Goal: Use online tool/utility: Utilize a website feature to perform a specific function

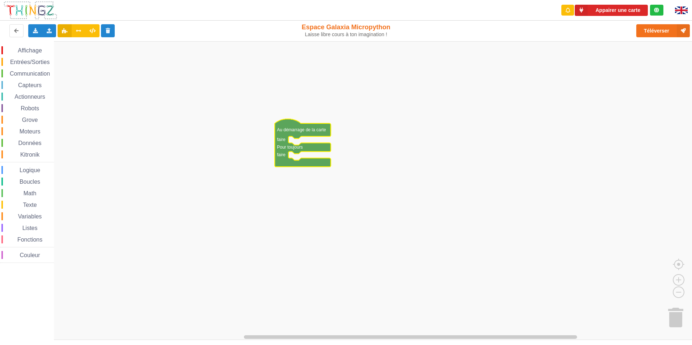
click at [20, 77] on div "Communication" at bounding box center [27, 74] width 52 height 8
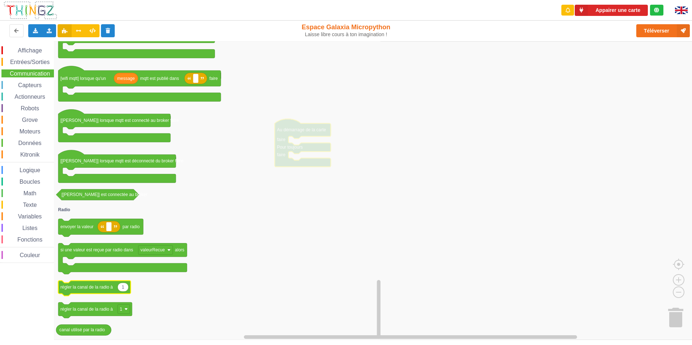
click at [101, 285] on text "régler la canal de la radio à" at bounding box center [86, 287] width 52 height 5
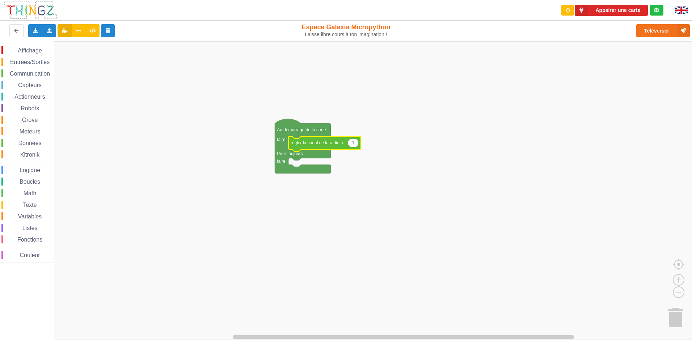
click at [354, 143] on icon "Espace de travail de Blocky" at bounding box center [353, 143] width 11 height 9
type input "6"
click at [32, 75] on span "Communication" at bounding box center [30, 74] width 42 height 6
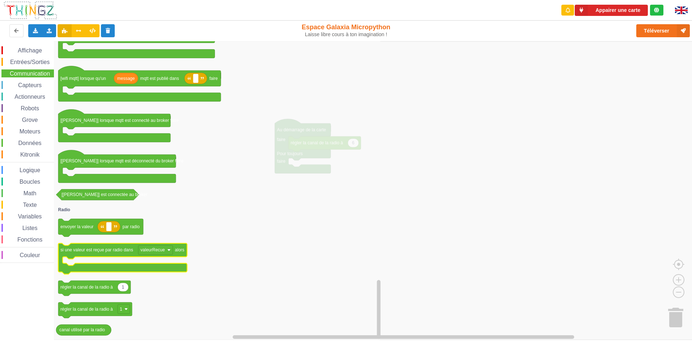
click at [104, 255] on icon "Espace de travail de Blocky" at bounding box center [122, 259] width 129 height 31
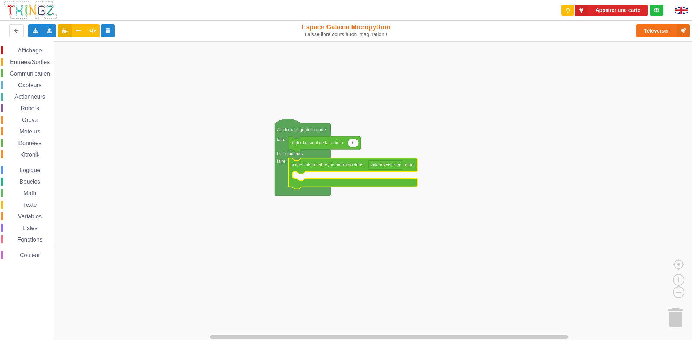
click at [26, 52] on span "Affichage" at bounding box center [30, 50] width 26 height 6
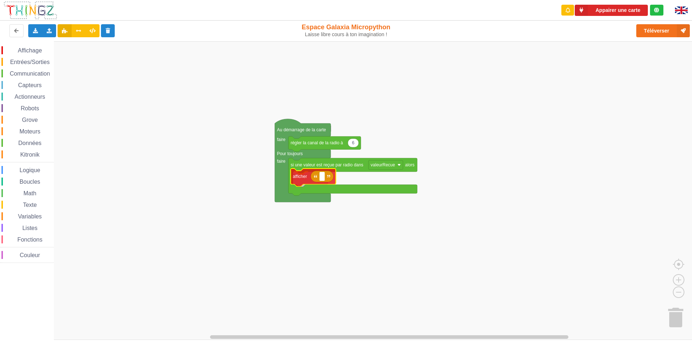
click at [308, 177] on div "Affichage Entrées/Sorties Communication Capteurs Actionneurs Robots Grove Moteu…" at bounding box center [348, 190] width 697 height 299
click at [322, 179] on rect "Espace de travail de Blocky" at bounding box center [324, 179] width 5 height 9
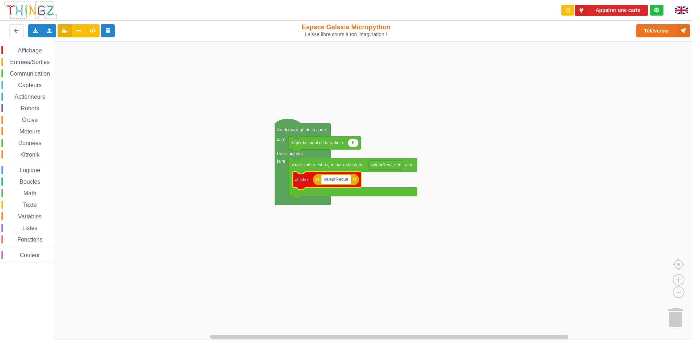
type input "valeurRecue"
click at [341, 209] on rect "Espace de travail de Blocky" at bounding box center [348, 190] width 697 height 299
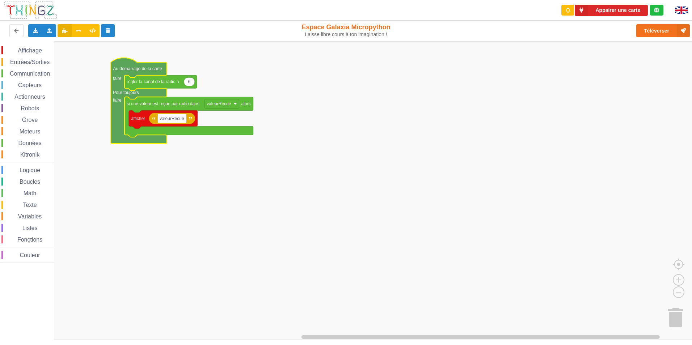
click at [34, 64] on span "Entrées/Sorties" at bounding box center [30, 62] width 42 height 6
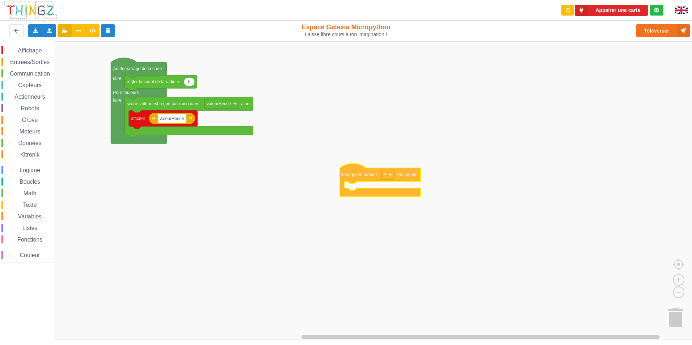
click at [371, 134] on div "Affichage Entrées/Sorties Communication Capteurs Actionneurs Robots Grove Moteu…" at bounding box center [348, 190] width 697 height 299
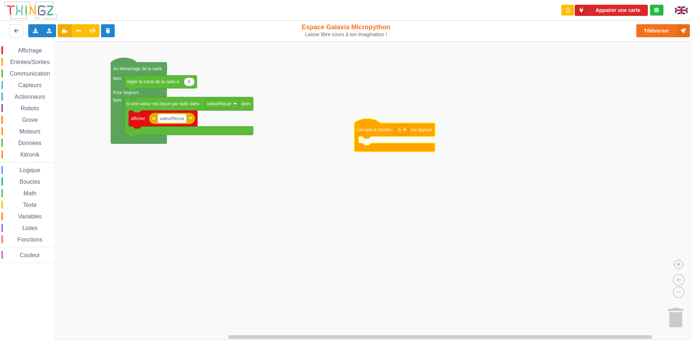
click at [28, 72] on span "Communication" at bounding box center [30, 74] width 42 height 6
click at [383, 142] on div "Affichage Entrées/Sorties Communication Capteurs Actionneurs Robots Grove Moteu…" at bounding box center [348, 190] width 697 height 299
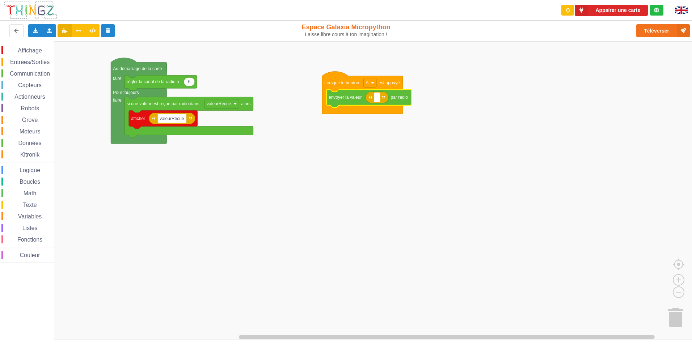
click at [376, 98] on rect "Espace de travail de Blocky" at bounding box center [376, 97] width 5 height 9
click at [54, 30] on div "Importer un assemblage de blocs Importer du code Python" at bounding box center [49, 30] width 14 height 13
click at [387, 96] on input "salut" at bounding box center [381, 97] width 14 height 9
type input "s"
type input "ilot1:toto:ilot2"
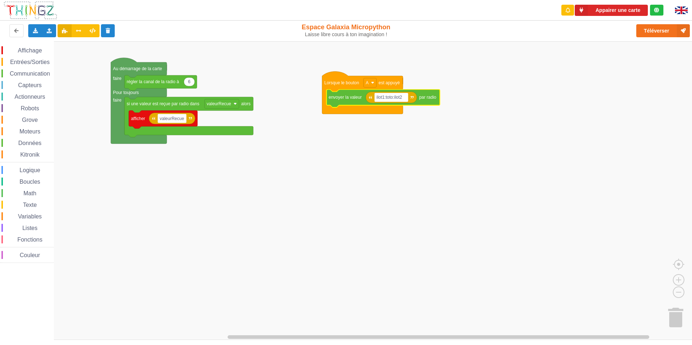
click at [375, 219] on rect "Espace de travail de Blocky" at bounding box center [348, 190] width 697 height 299
click at [642, 28] on button "Téléverser" at bounding box center [664, 30] width 54 height 13
click at [25, 66] on div "Entrées/Sorties" at bounding box center [27, 62] width 52 height 8
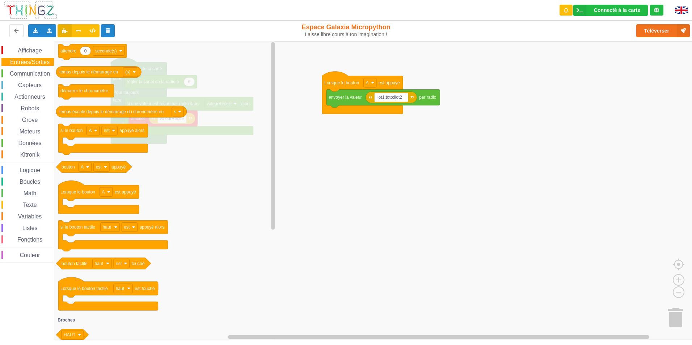
click at [29, 130] on span "Moteurs" at bounding box center [29, 132] width 23 height 6
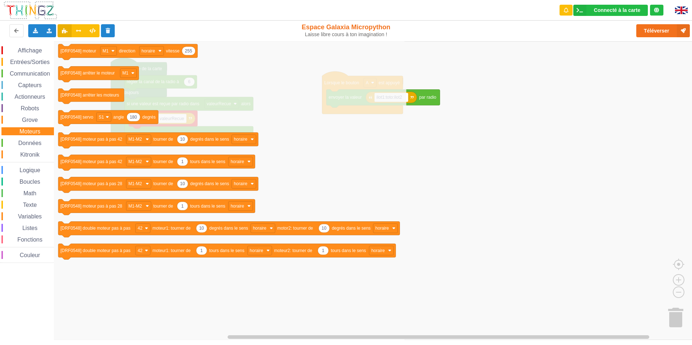
click at [23, 152] on span "Kitronik" at bounding box center [29, 155] width 21 height 6
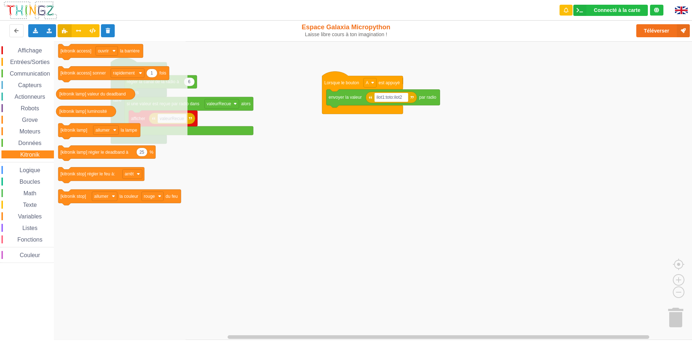
click at [37, 211] on div "Affichage Entrées/Sorties Communication Capteurs Actionneurs Robots Grove Moteu…" at bounding box center [27, 154] width 54 height 217
click at [32, 217] on span "Variables" at bounding box center [30, 217] width 26 height 6
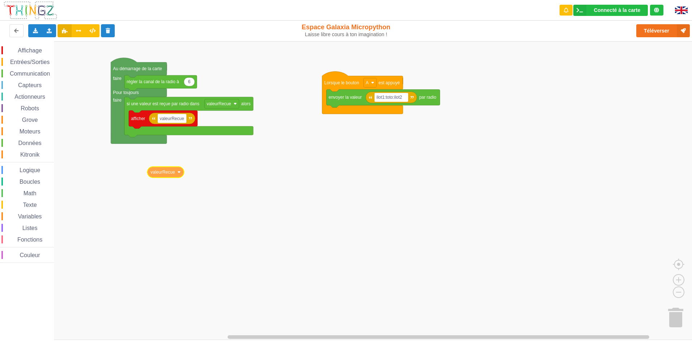
click at [169, 175] on div "Affichage Entrées/Sorties Communication Capteurs Actionneurs Robots Grove Moteu…" at bounding box center [348, 190] width 697 height 299
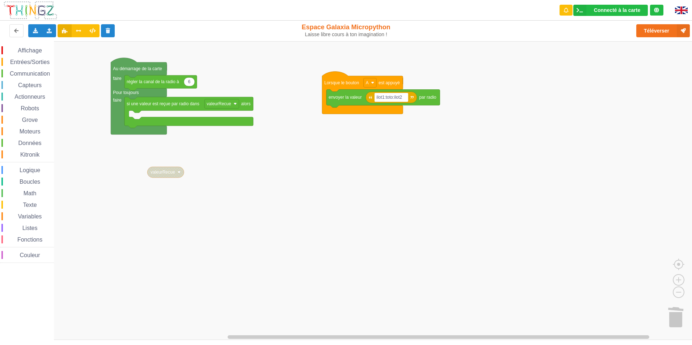
click at [28, 49] on span "Affichage" at bounding box center [30, 50] width 26 height 6
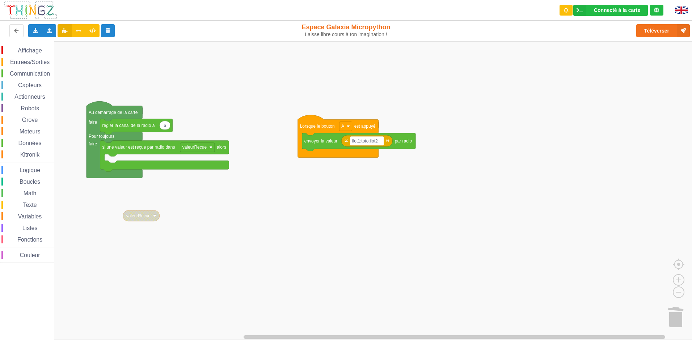
drag, startPoint x: 0, startPoint y: 46, endPoint x: 2, endPoint y: 50, distance: 3.7
click at [1, 47] on div "Affichage Entrées/Sorties Communication Capteurs Actionneurs Robots Grove Moteu…" at bounding box center [27, 153] width 54 height 225
click at [16, 49] on span "Espace de travail de Blocky" at bounding box center [14, 51] width 6 height 6
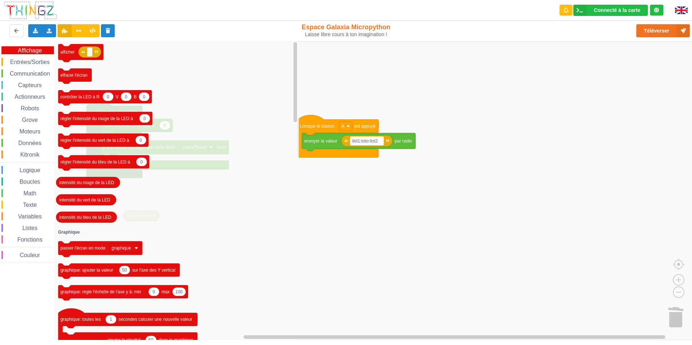
click at [71, 50] on text "afficher" at bounding box center [67, 52] width 14 height 5
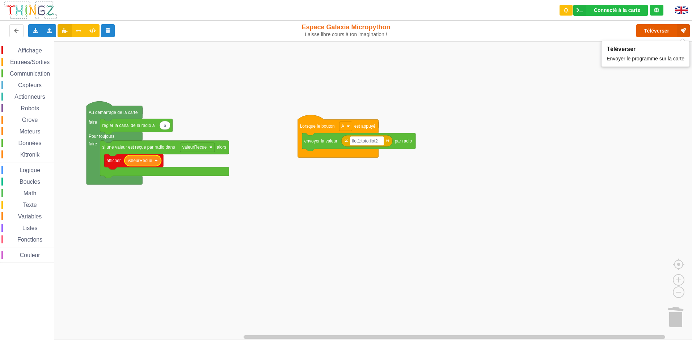
click at [656, 32] on button "Téléverser" at bounding box center [664, 30] width 54 height 13
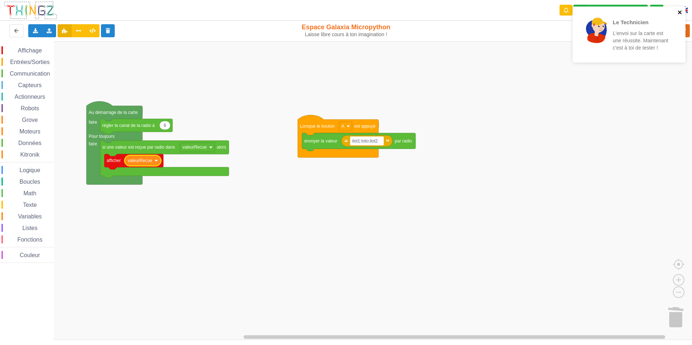
click at [680, 13] on icon "close" at bounding box center [680, 12] width 4 height 4
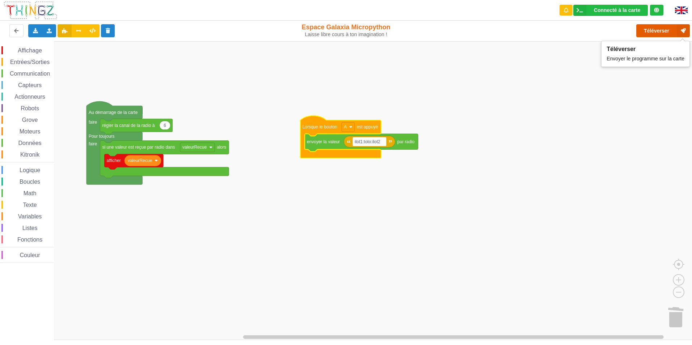
click at [669, 25] on button "Téléverser" at bounding box center [664, 30] width 54 height 13
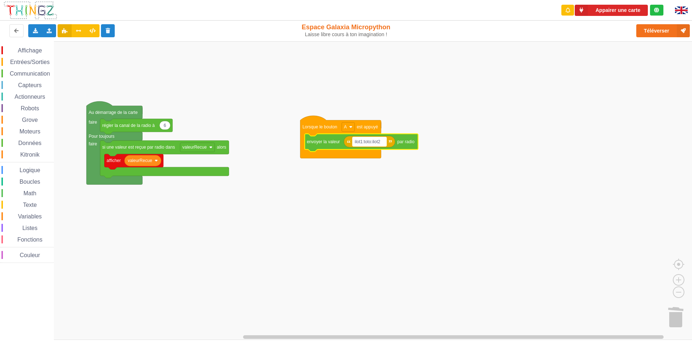
click at [384, 142] on rect "Espace de travail de Blocky" at bounding box center [370, 141] width 34 height 9
type input "b"
type input "salut"
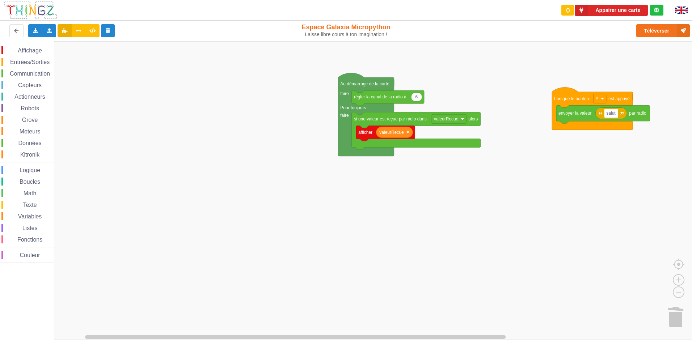
click at [692, 193] on html "Appairer une carte Exporter l'assemblage de blocs Exporter l'assemblage de bloc…" at bounding box center [346, 172] width 692 height 345
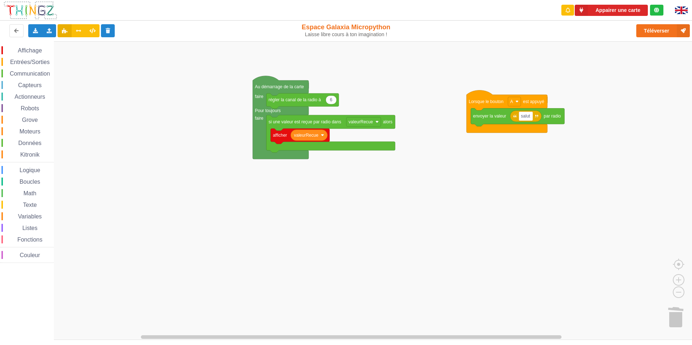
click at [362, 188] on div "Affichage Entrées/Sorties Communication Capteurs Actionneurs Robots Grove Moteu…" at bounding box center [348, 190] width 697 height 299
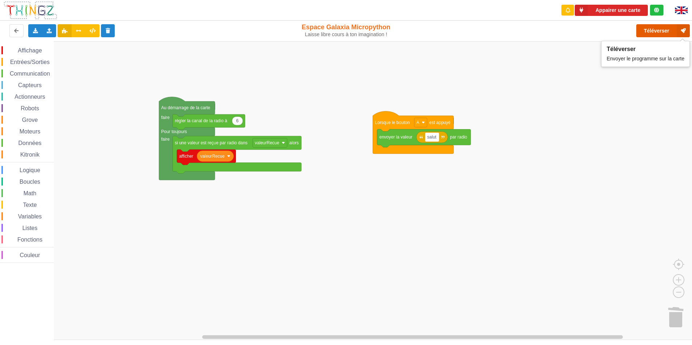
click at [641, 30] on button "Téléverser" at bounding box center [664, 30] width 54 height 13
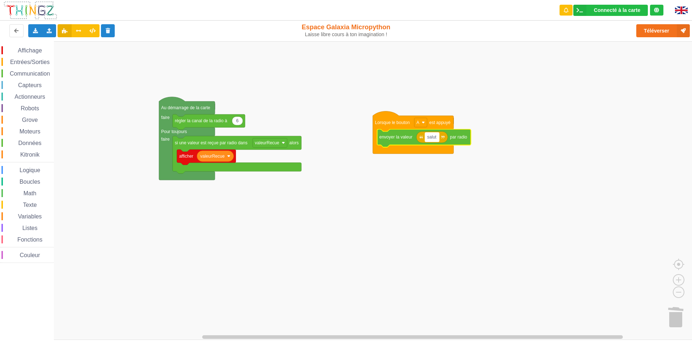
click at [433, 136] on text "salut" at bounding box center [431, 137] width 9 height 5
type input "cvillot11"
click at [608, 11] on div "Connecté à la carte" at bounding box center [617, 10] width 46 height 5
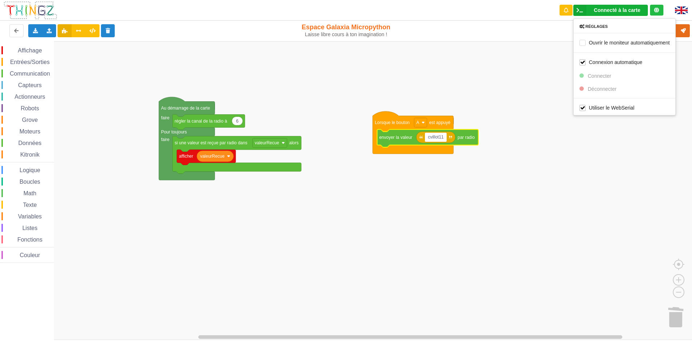
click at [577, 132] on rect "Espace de travail de Blocky" at bounding box center [348, 190] width 697 height 299
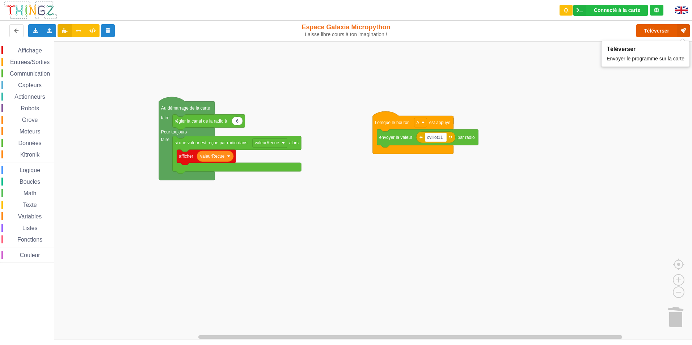
click at [679, 31] on icon at bounding box center [683, 30] width 13 height 13
click at [542, 58] on rect "Espace de travail de Blocky" at bounding box center [348, 190] width 697 height 299
